Goal: Task Accomplishment & Management: Manage account settings

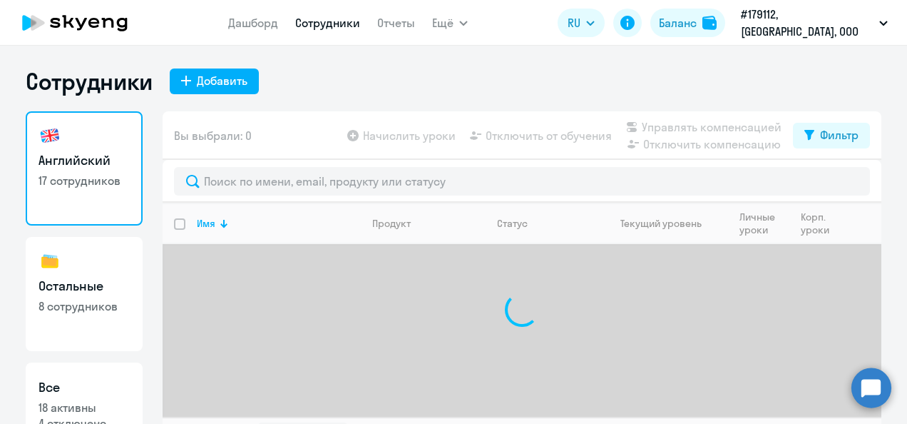
select select "30"
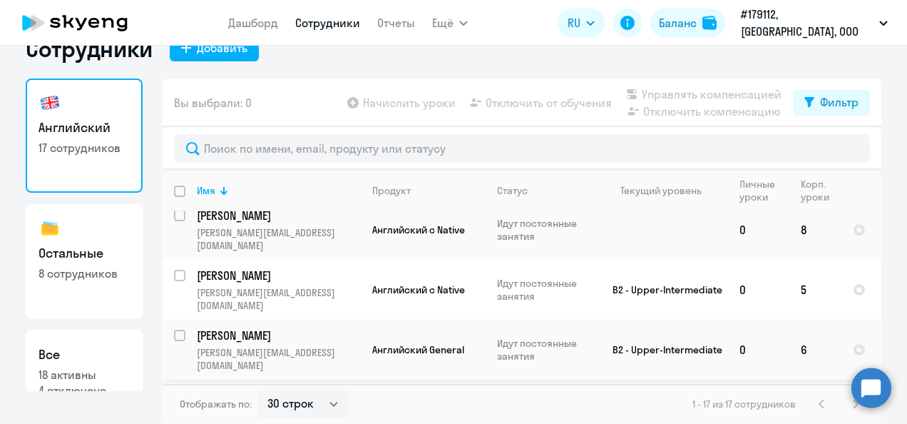
scroll to position [357, 0]
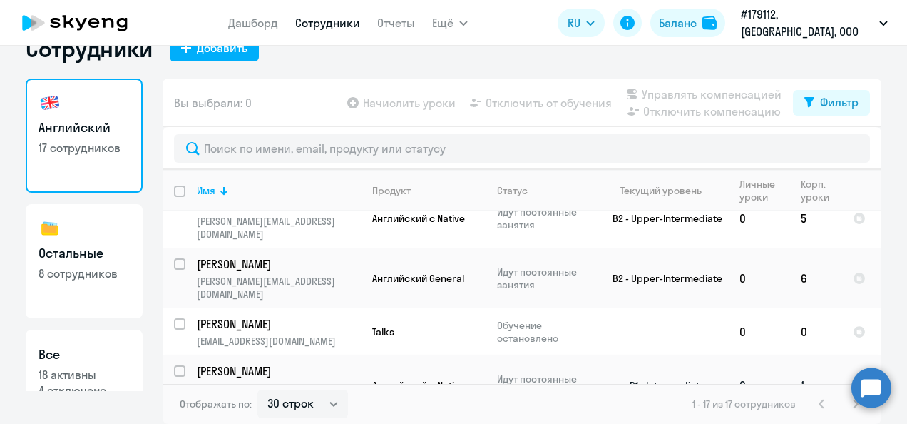
click at [781, 355] on td "0" at bounding box center [758, 385] width 61 height 60
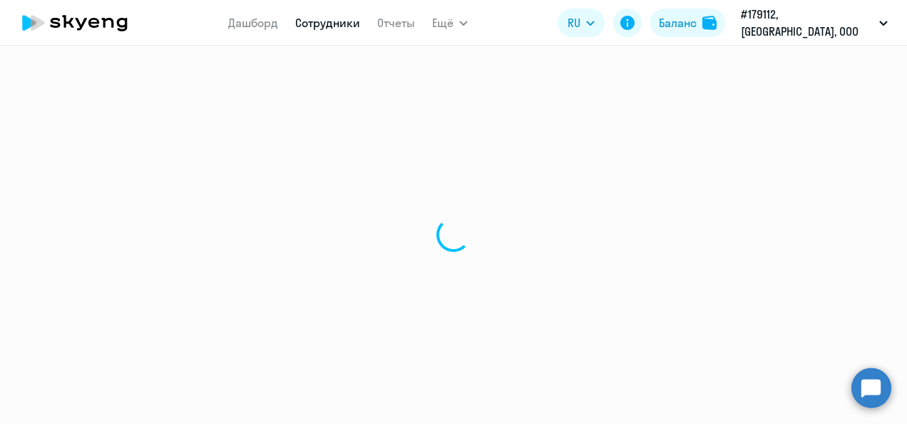
select select "english"
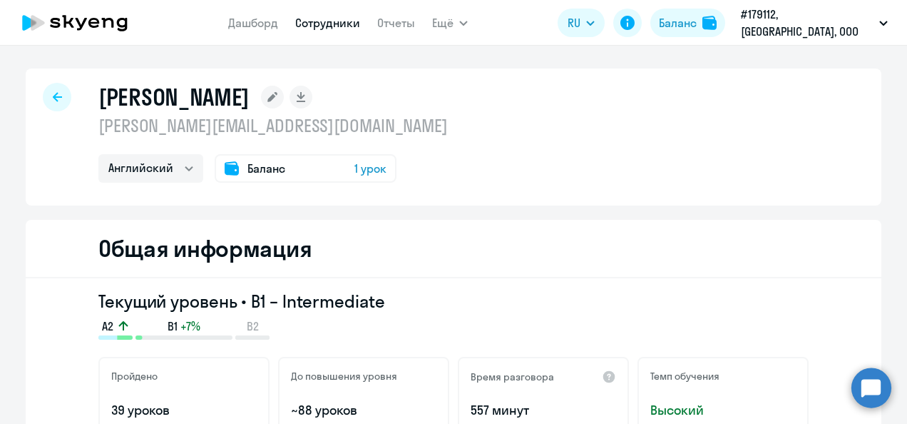
click at [354, 167] on span "1 урок" at bounding box center [370, 168] width 32 height 17
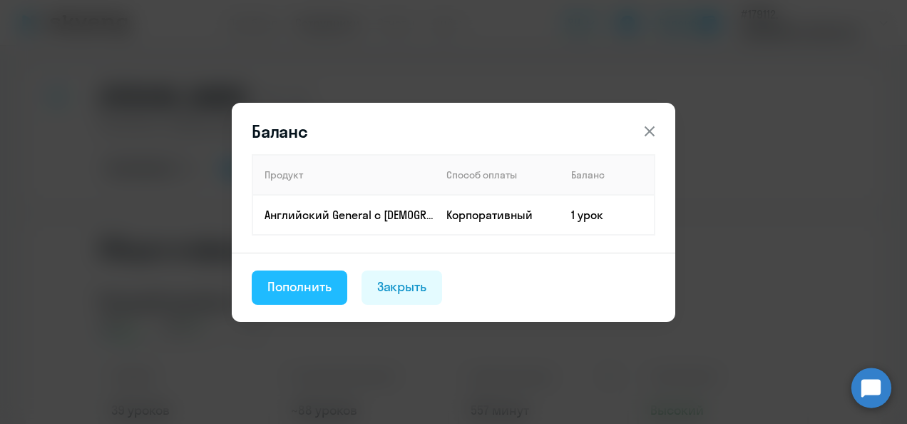
click at [314, 284] on div "Пополнить" at bounding box center [299, 286] width 64 height 19
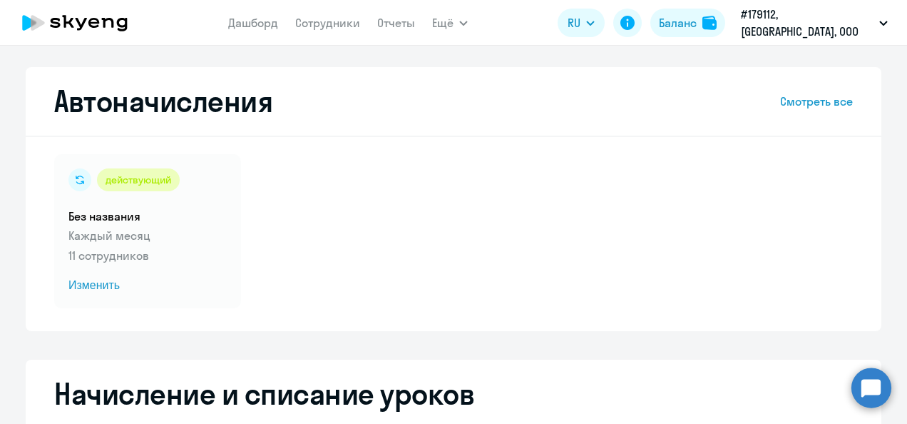
select select "10"
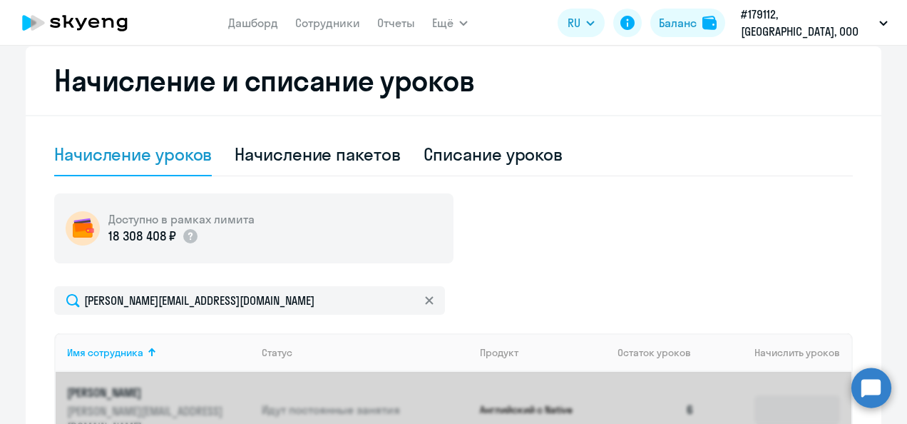
scroll to position [428, 0]
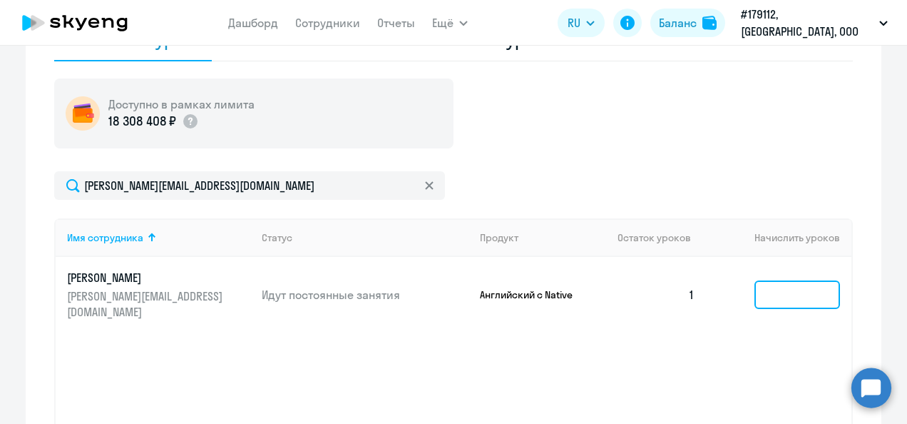
click at [759, 284] on input at bounding box center [797, 294] width 86 height 29
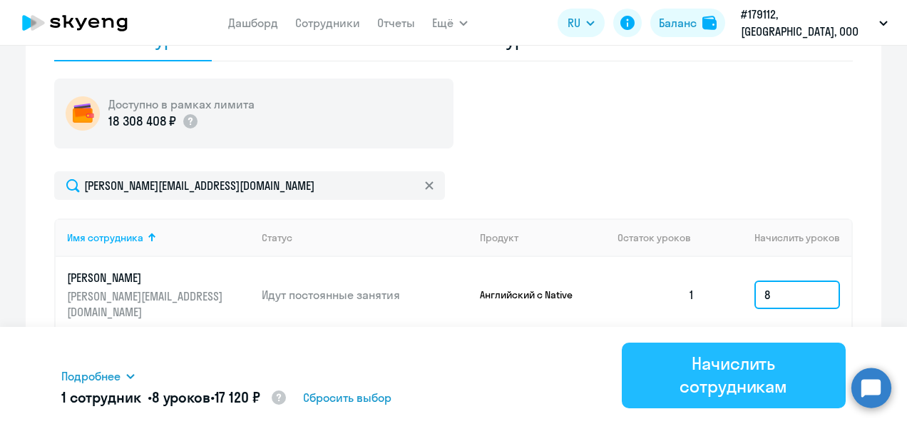
type input "8"
click at [727, 382] on div "Начислить сотрудникам" at bounding box center [734, 375] width 185 height 46
